Goal: Task Accomplishment & Management: Manage account settings

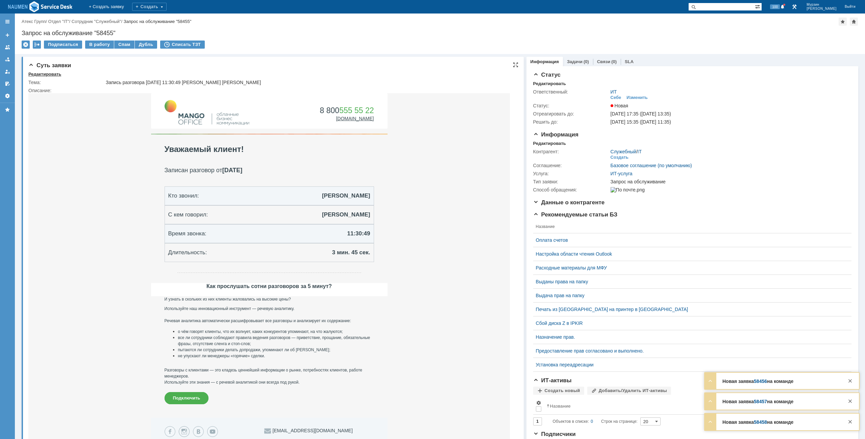
click at [53, 72] on div "Редактировать" at bounding box center [44, 74] width 33 height 5
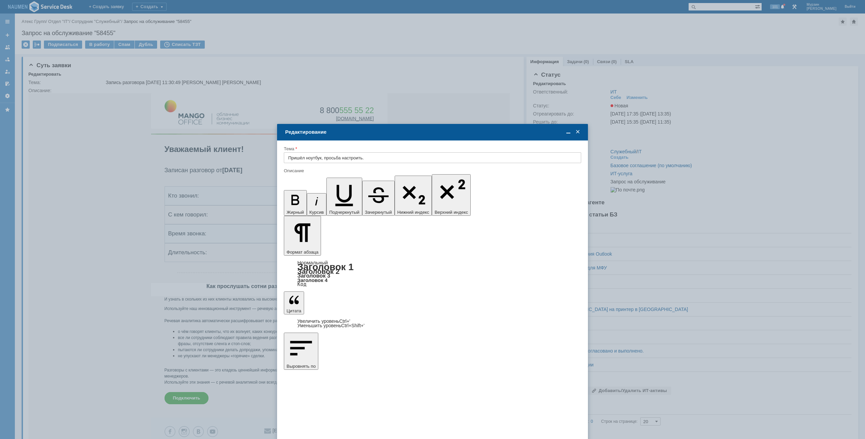
click at [379, 158] on input "Пришёл ноутбук, просьба настроить." at bounding box center [432, 157] width 297 height 11
type input "Пришёл ноутбук, просьба настроить. 5887"
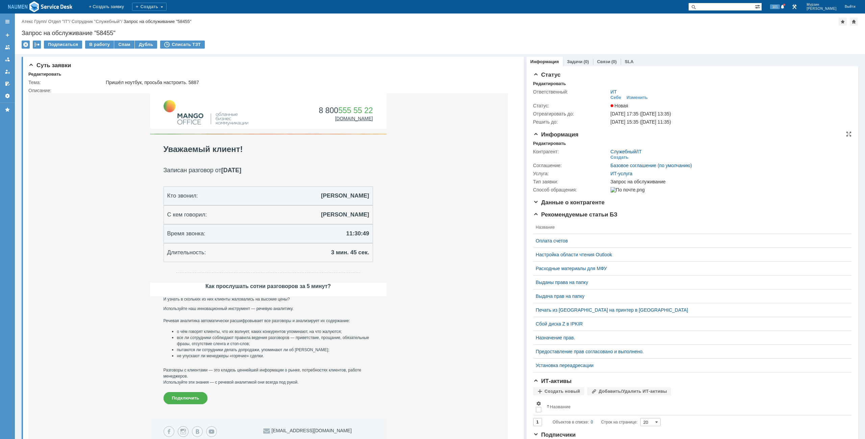
click at [540, 140] on div "Информация Редактировать Контрагент: Служебный / IT Создать Соглашение: Базовое…" at bounding box center [692, 165] width 318 height 68
click at [547, 142] on div "Редактировать" at bounding box center [549, 143] width 33 height 5
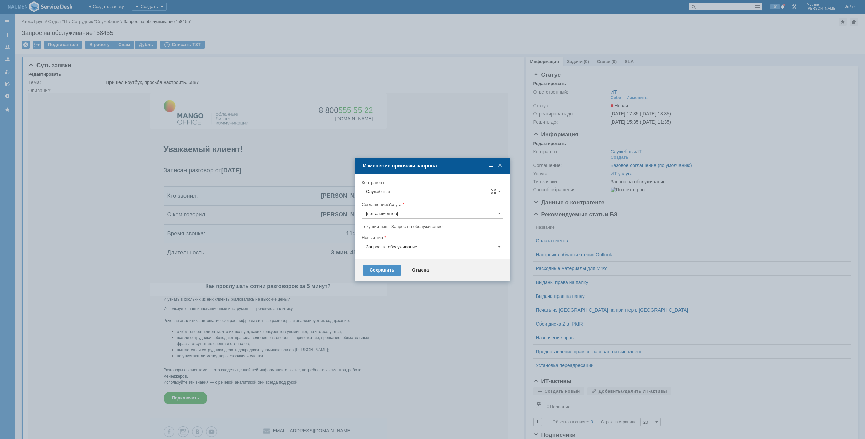
type input "ИТ-услуга"
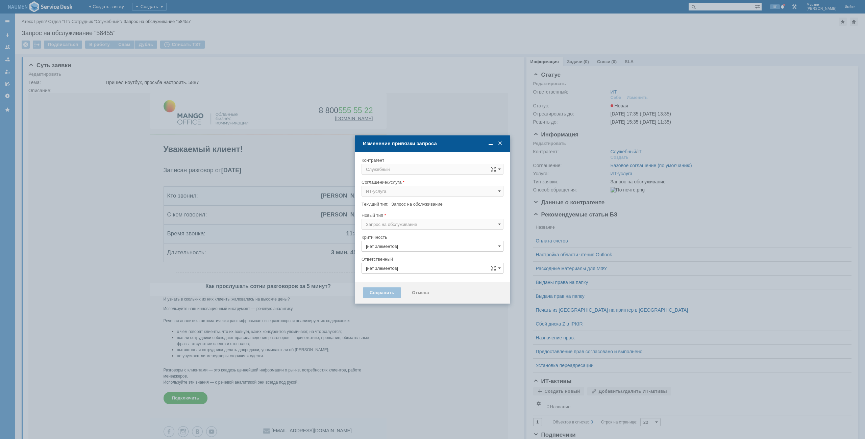
type input "ИТ"
type input "3. Низкая"
type input "[не указано]"
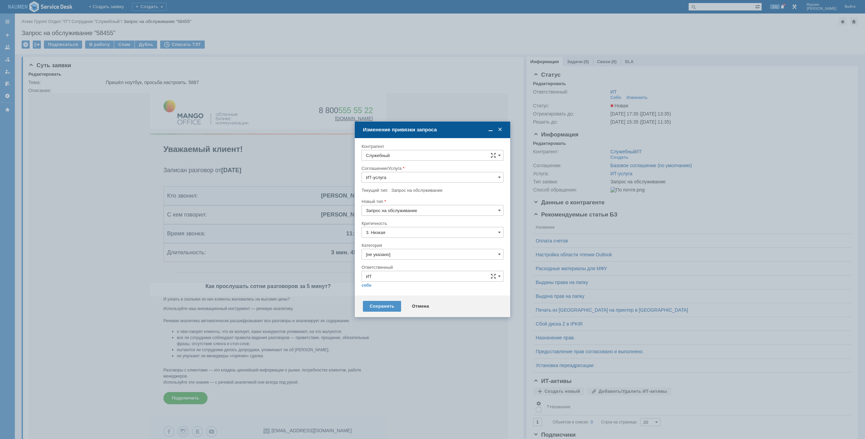
click at [422, 156] on input "Служебный" at bounding box center [432, 155] width 142 height 11
click at [429, 213] on div "[PERSON_NAME]" at bounding box center [432, 216] width 141 height 11
type input "[PERSON_NAME]"
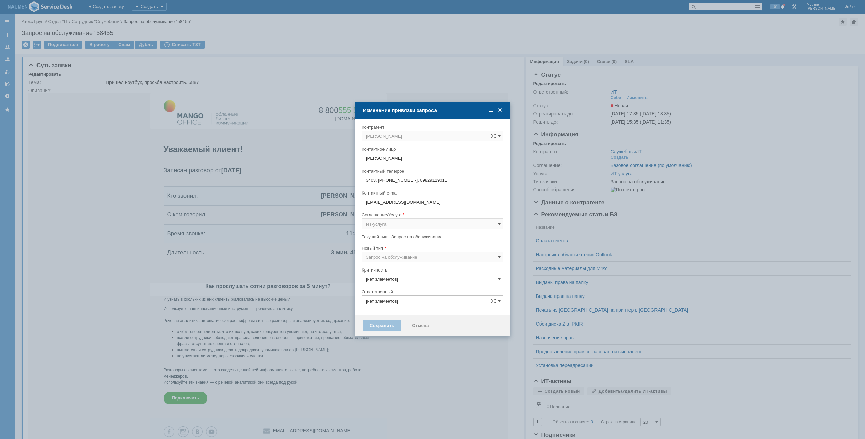
type input "ИТ"
type input "3. Низкая"
type input "[не указано]"
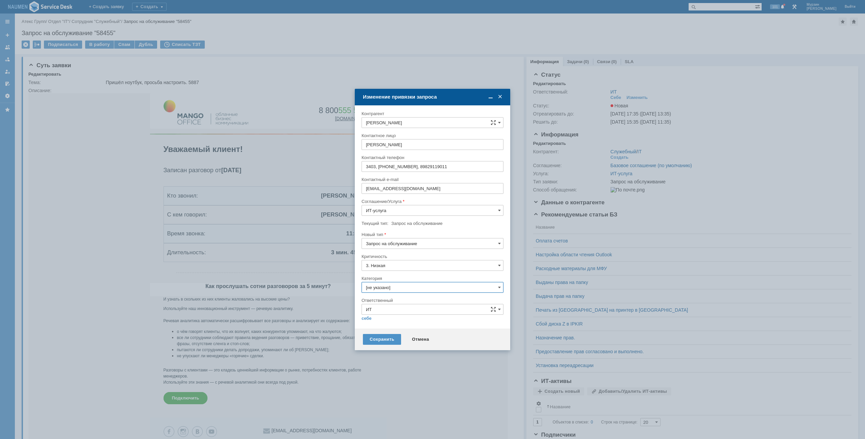
click at [394, 288] on input "[не указано]" at bounding box center [432, 287] width 142 height 11
click at [398, 378] on div "Рабочие места сотрудников" at bounding box center [432, 381] width 141 height 11
type input "Рабочие места сотрудников"
click at [370, 322] on div at bounding box center [432, 323] width 142 height 5
click at [370, 318] on link "себе" at bounding box center [366, 318] width 10 height 5
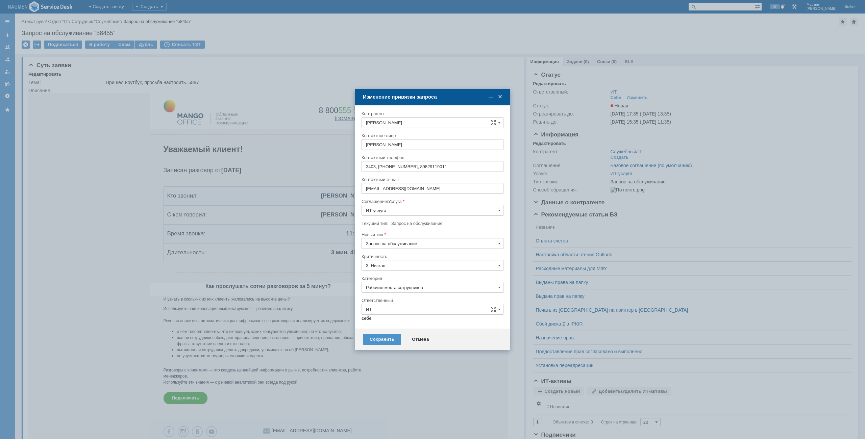
type input "[PERSON_NAME]"
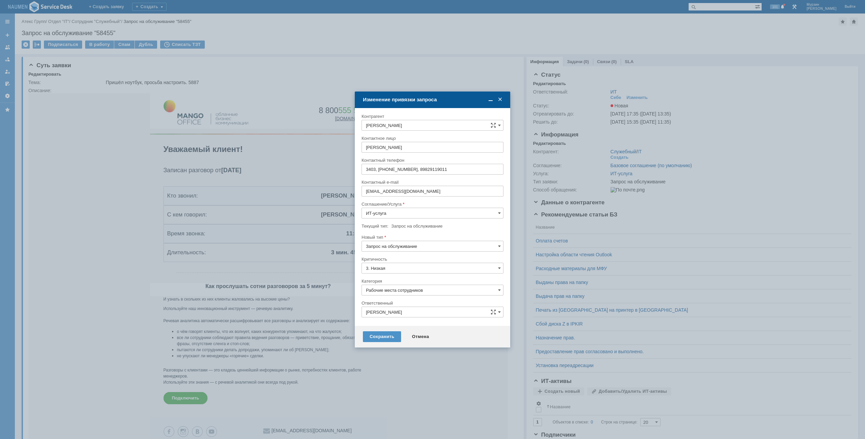
click at [405, 289] on input "Рабочие места сотрудников" at bounding box center [432, 290] width 142 height 11
click at [405, 326] on span "Программное обеспечение" at bounding box center [432, 328] width 133 height 5
type input "Программное обеспечение"
click at [386, 340] on div "Сохранить" at bounding box center [382, 336] width 38 height 11
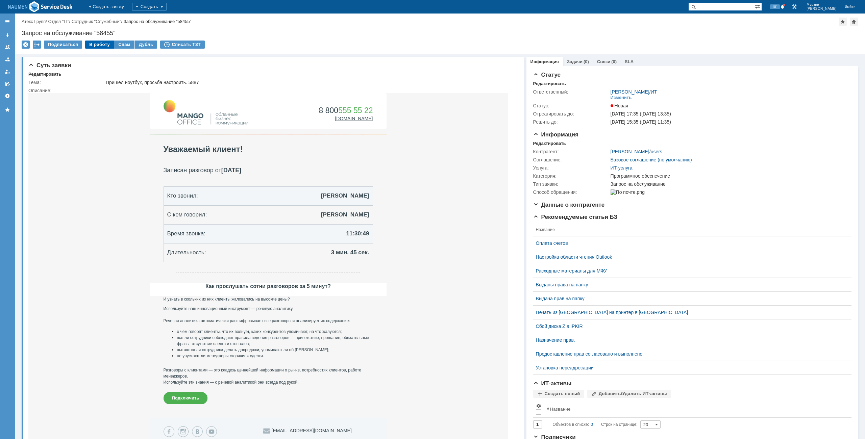
click at [99, 42] on div "В работу" at bounding box center [99, 45] width 29 height 8
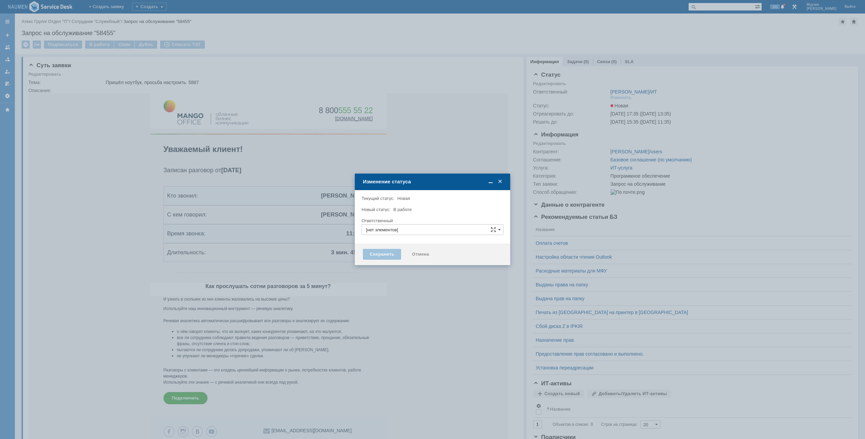
type input "[PERSON_NAME]"
type input "Программное обеспечение"
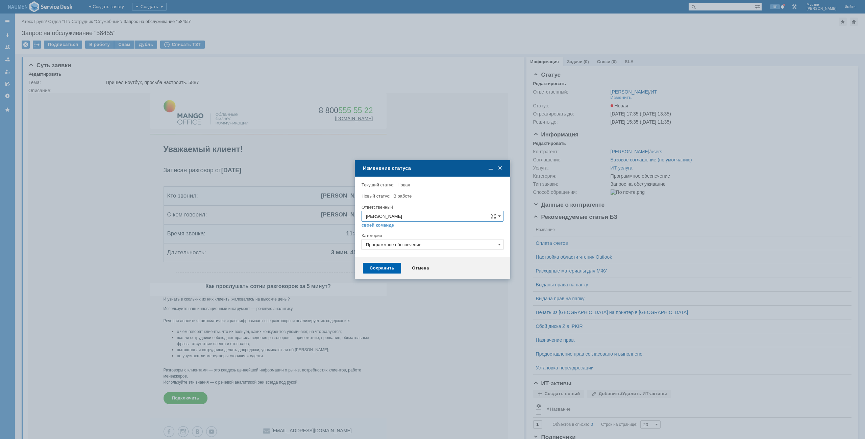
click at [386, 264] on div "Сохранить" at bounding box center [382, 268] width 38 height 11
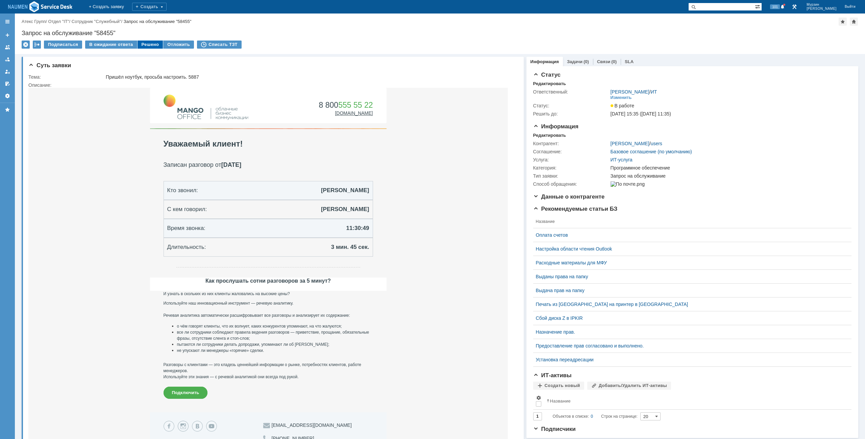
click at [150, 44] on div "Решено" at bounding box center [150, 45] width 26 height 8
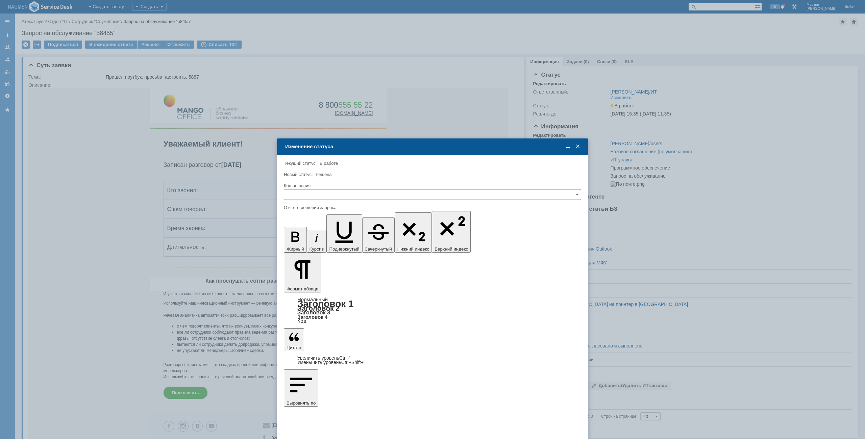
click at [350, 195] on input "text" at bounding box center [432, 194] width 297 height 11
click at [309, 240] on span "Решено" at bounding box center [432, 240] width 288 height 5
drag, startPoint x: 597, startPoint y: 2255, endPoint x: 317, endPoint y: 2032, distance: 357.8
type input "Решено"
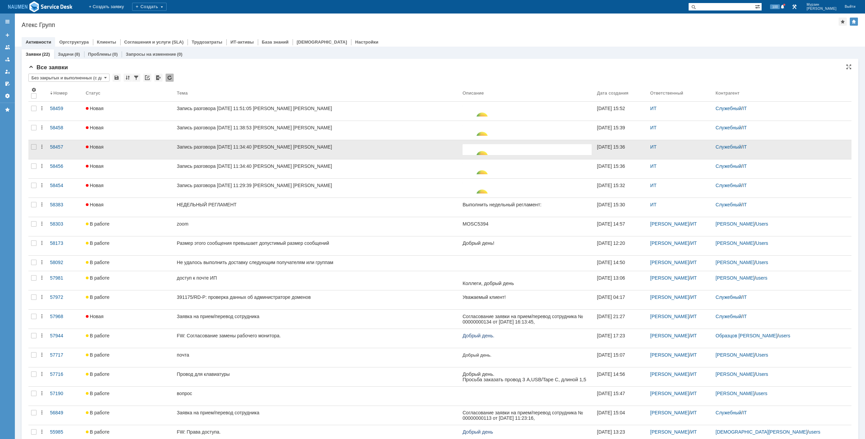
click at [38, 154] on div at bounding box center [33, 149] width 11 height 19
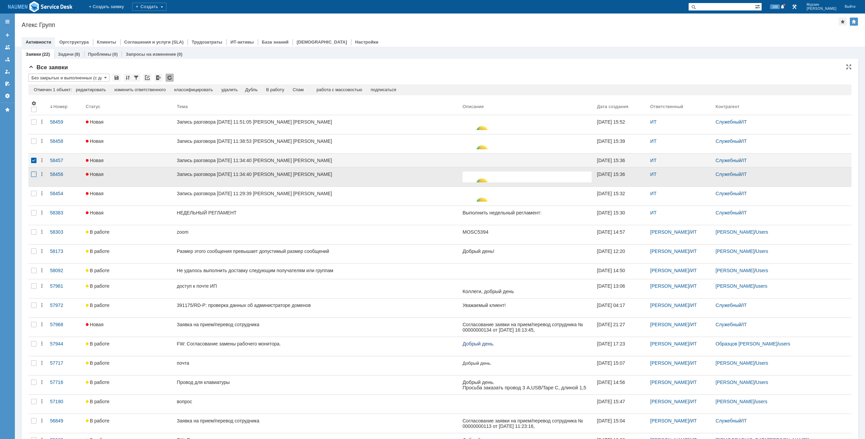
click at [34, 174] on div at bounding box center [33, 174] width 5 height 5
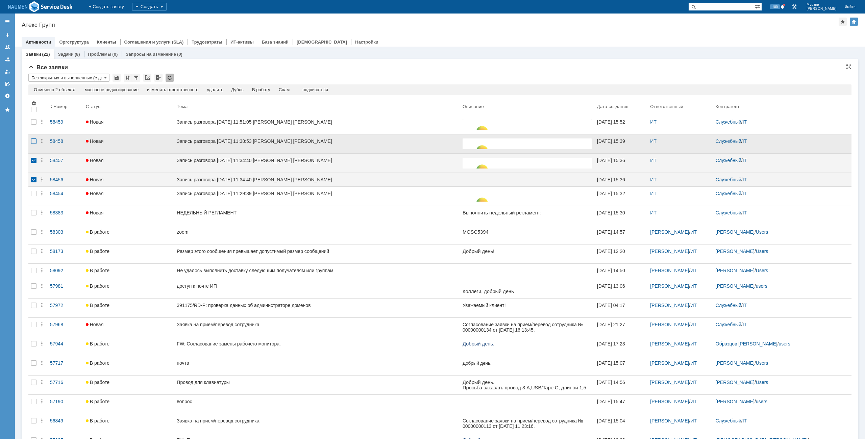
click at [33, 142] on div at bounding box center [33, 140] width 5 height 5
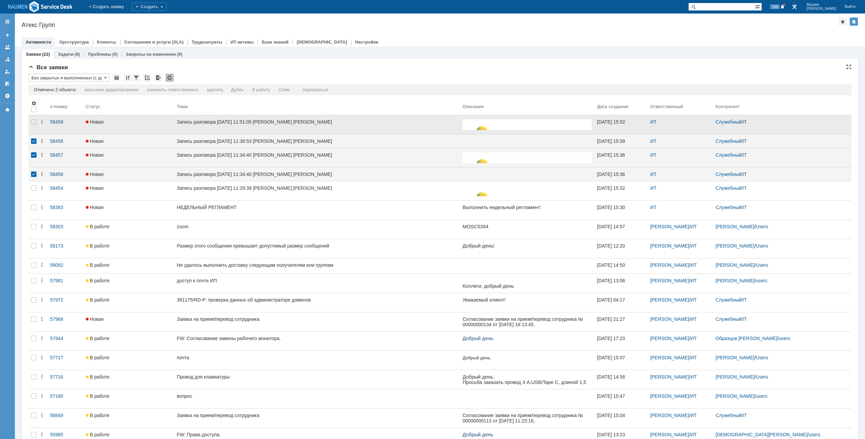
click at [35, 116] on div at bounding box center [33, 124] width 11 height 19
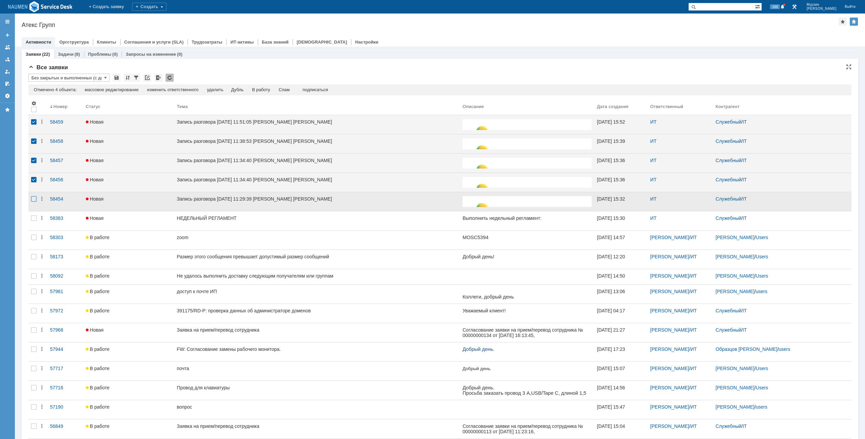
click at [33, 199] on div at bounding box center [33, 198] width 5 height 5
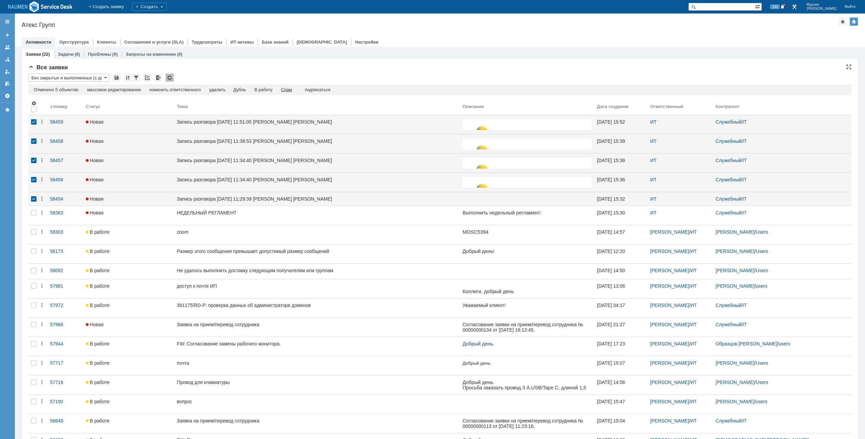
click at [292, 91] on div "Спам" at bounding box center [286, 89] width 11 height 5
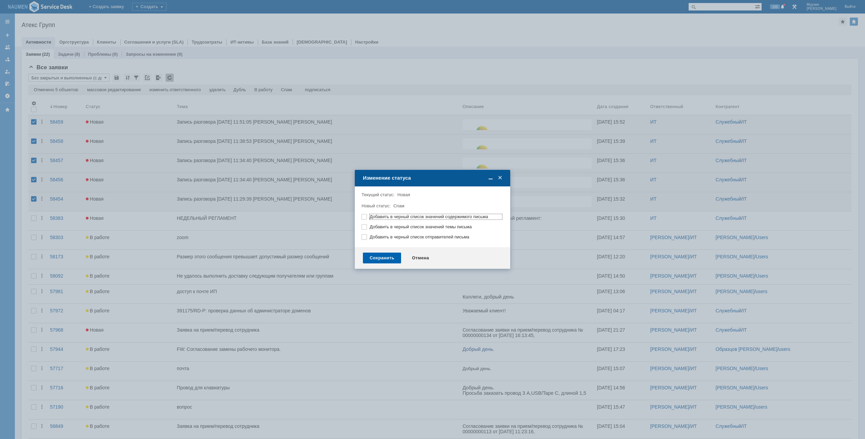
click at [372, 254] on div "Сохранить" at bounding box center [382, 258] width 38 height 11
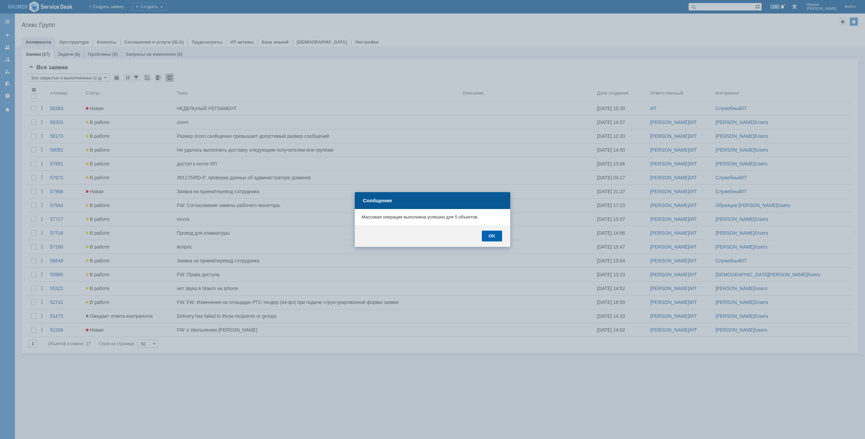
click at [500, 235] on div "OK" at bounding box center [492, 236] width 20 height 11
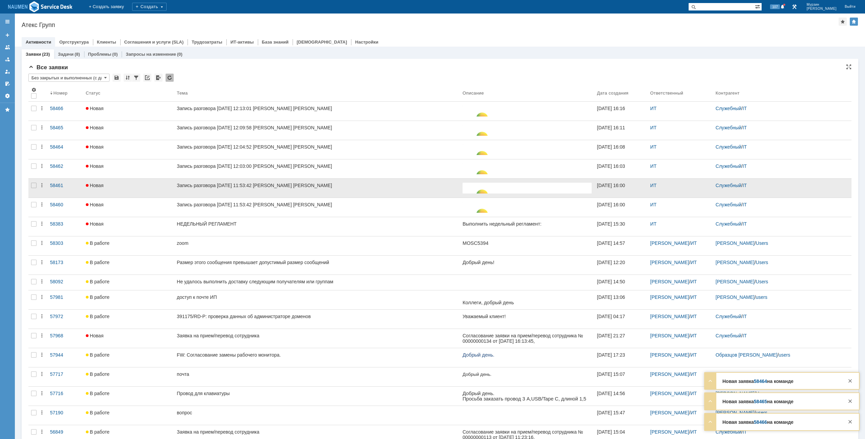
click at [37, 186] on div at bounding box center [33, 188] width 11 height 19
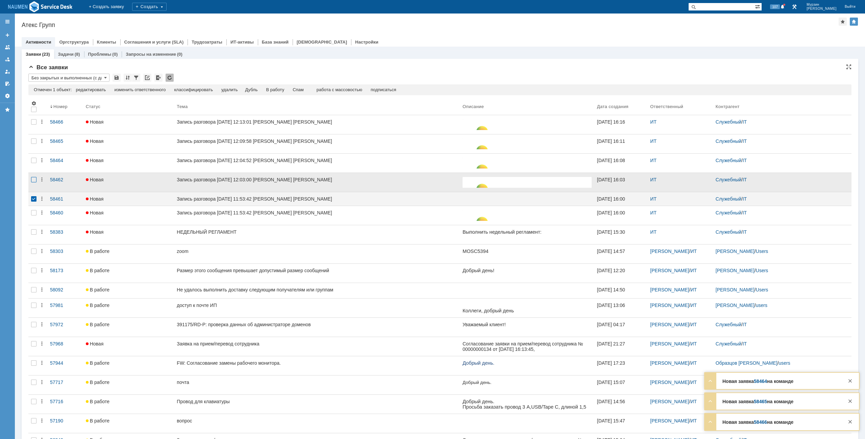
click at [35, 179] on div at bounding box center [33, 179] width 5 height 5
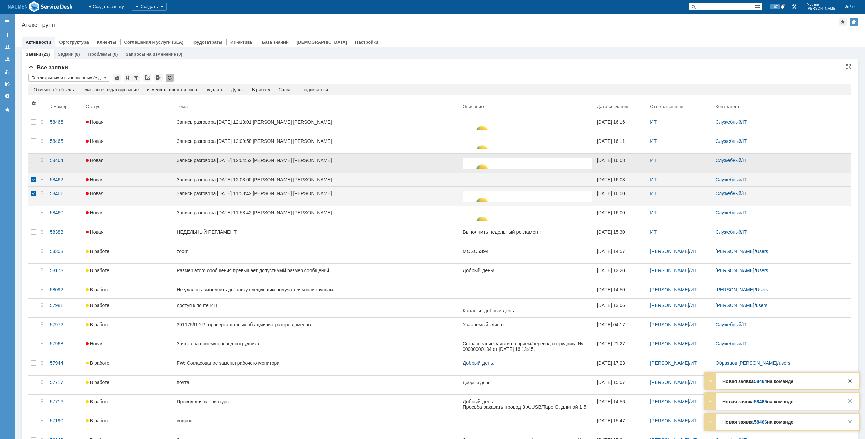
click at [32, 161] on div at bounding box center [33, 160] width 5 height 5
click at [287, 90] on div "Спам" at bounding box center [284, 89] width 11 height 5
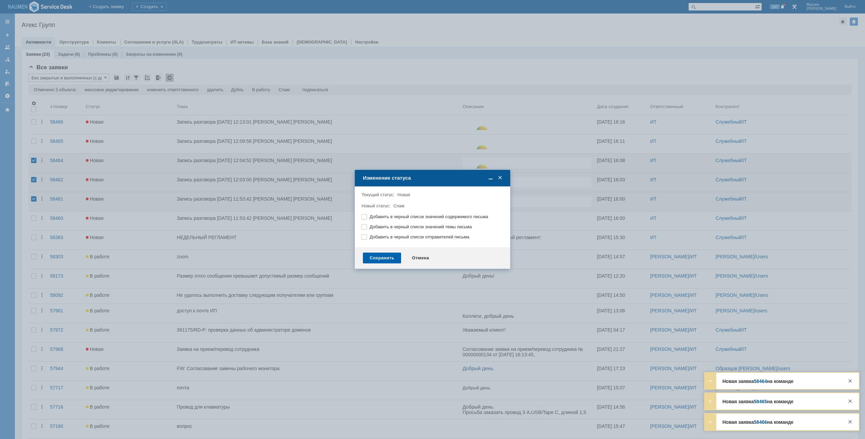
click at [391, 255] on div "Сохранить" at bounding box center [382, 258] width 38 height 11
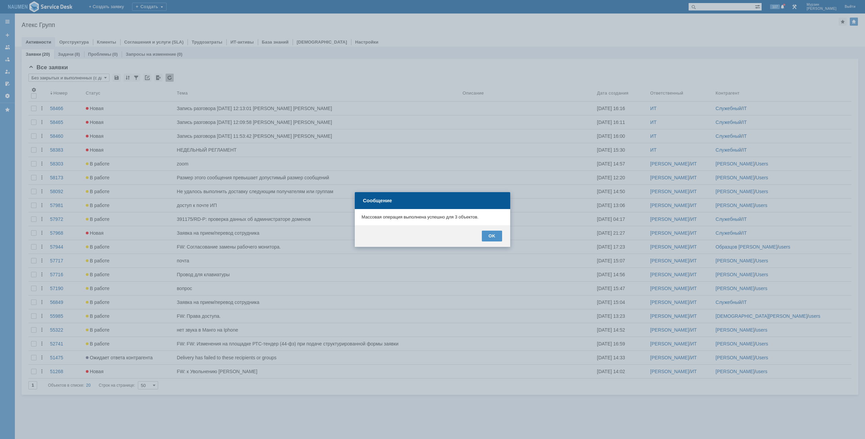
click at [490, 230] on div "OK" at bounding box center [432, 236] width 155 height 22
click at [490, 236] on div "OK" at bounding box center [492, 236] width 20 height 11
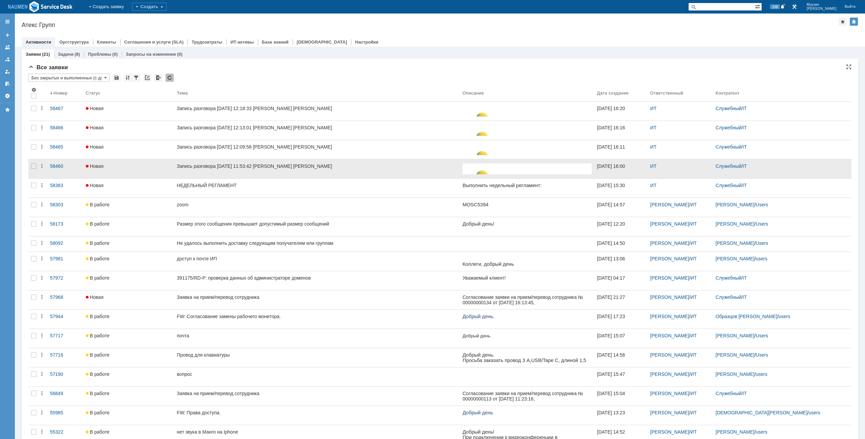
click at [30, 167] on div at bounding box center [33, 168] width 11 height 19
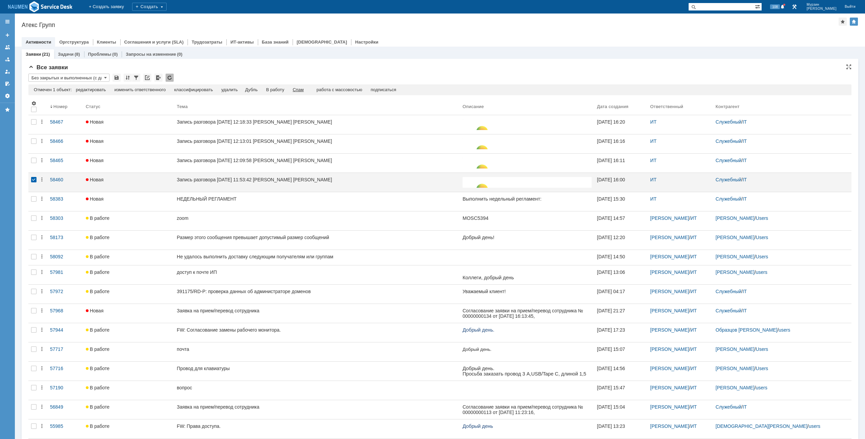
click at [299, 90] on div "Спам" at bounding box center [297, 89] width 11 height 5
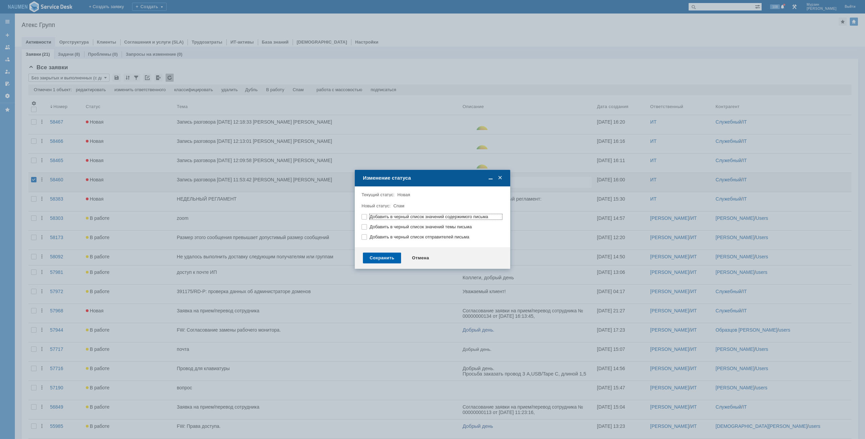
click at [389, 258] on div "Сохранить" at bounding box center [382, 258] width 38 height 11
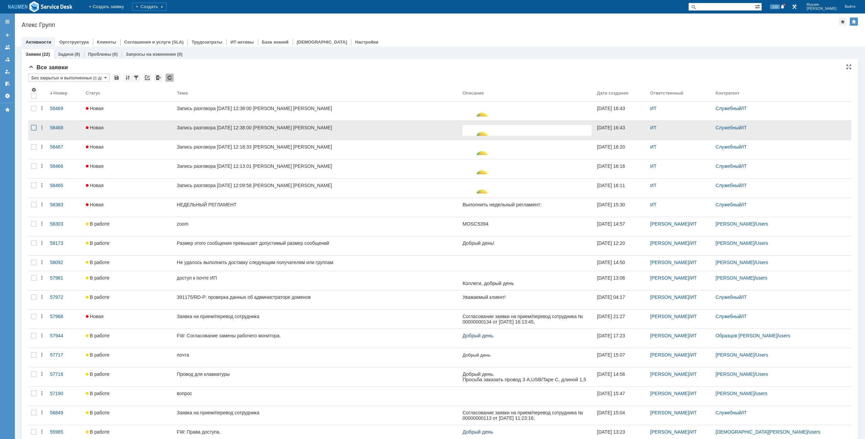
click at [33, 126] on div at bounding box center [33, 127] width 5 height 5
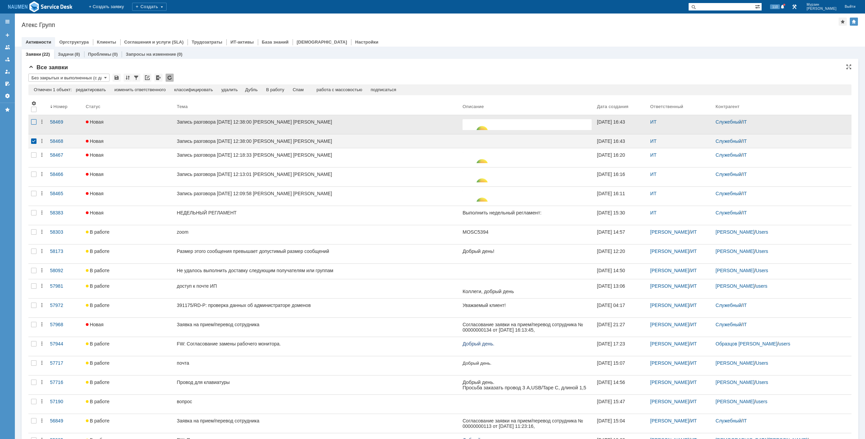
click at [34, 121] on div at bounding box center [33, 121] width 5 height 5
click at [288, 91] on div "Спам" at bounding box center [284, 89] width 11 height 5
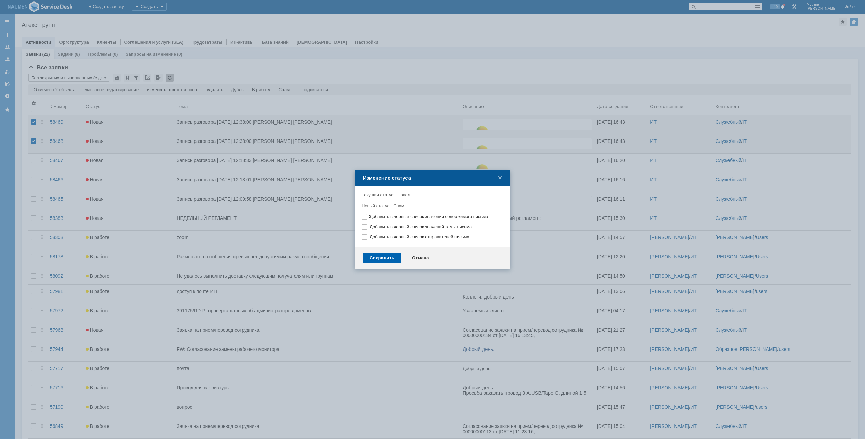
click at [388, 257] on div "Сохранить" at bounding box center [382, 258] width 38 height 11
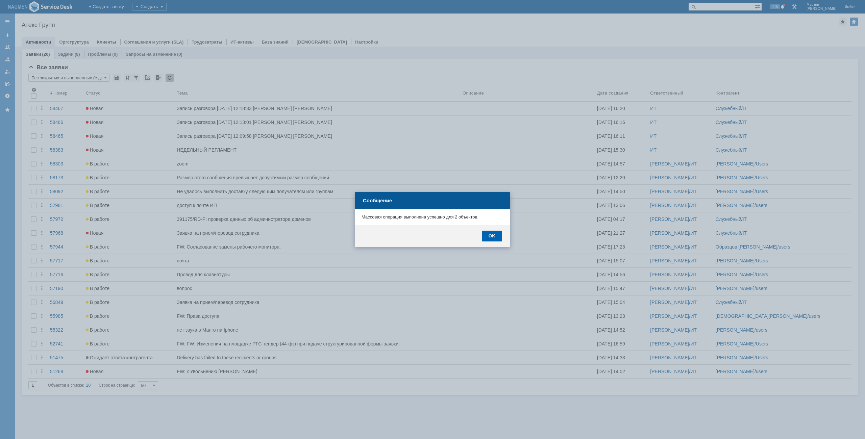
click at [496, 237] on div "OK" at bounding box center [492, 236] width 20 height 11
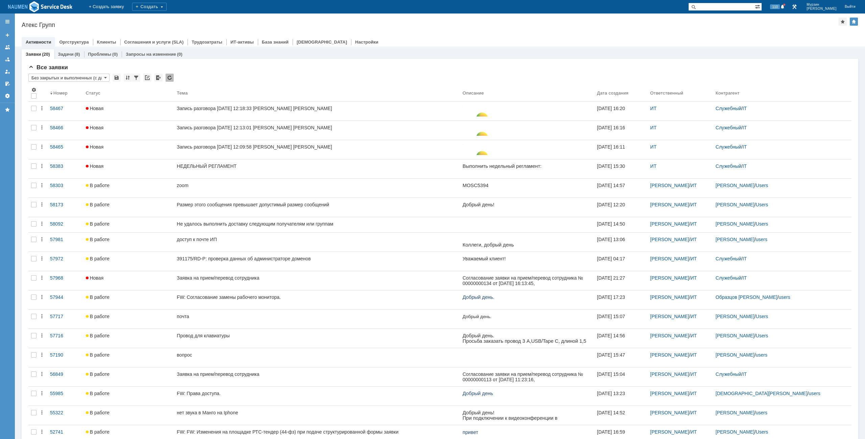
click at [274, 24] on div "Атекс Групп" at bounding box center [430, 25] width 817 height 7
